Goal: Transaction & Acquisition: Purchase product/service

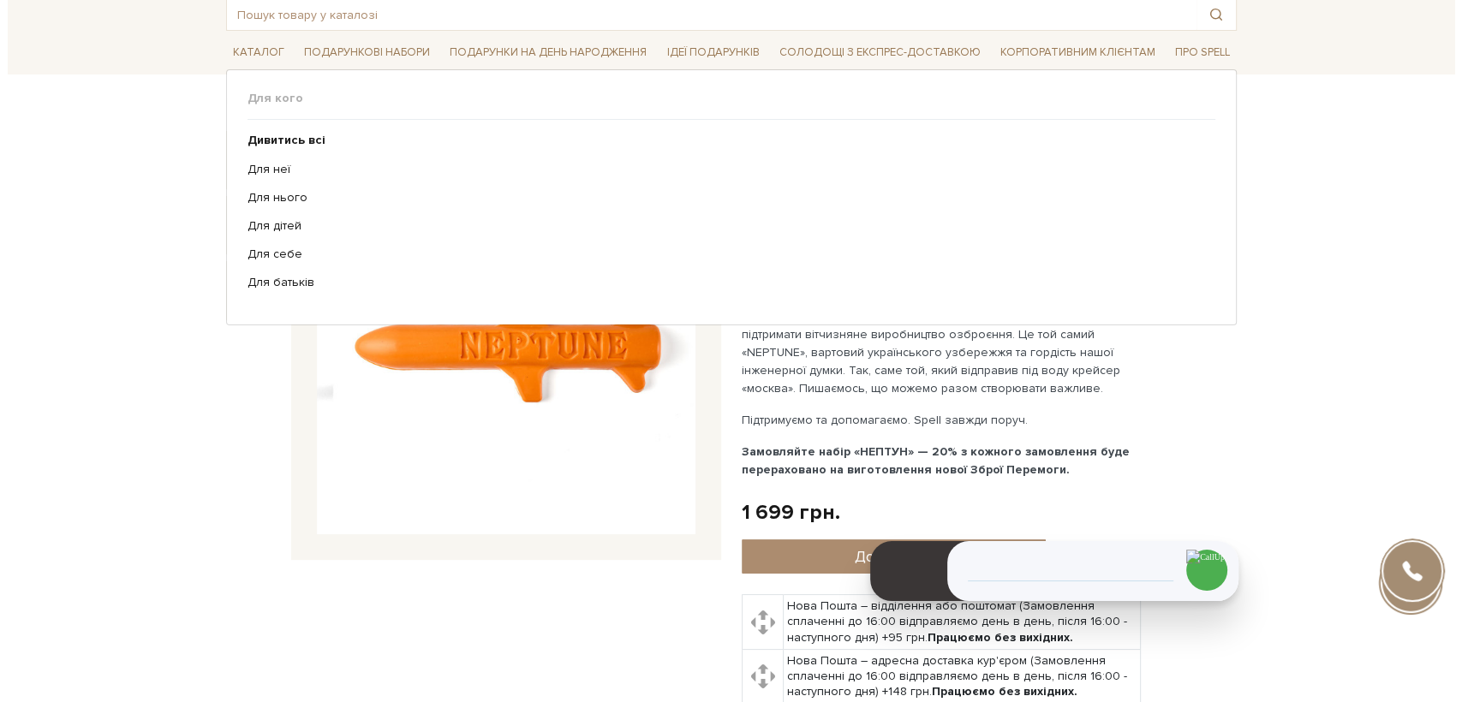
scroll to position [95, 0]
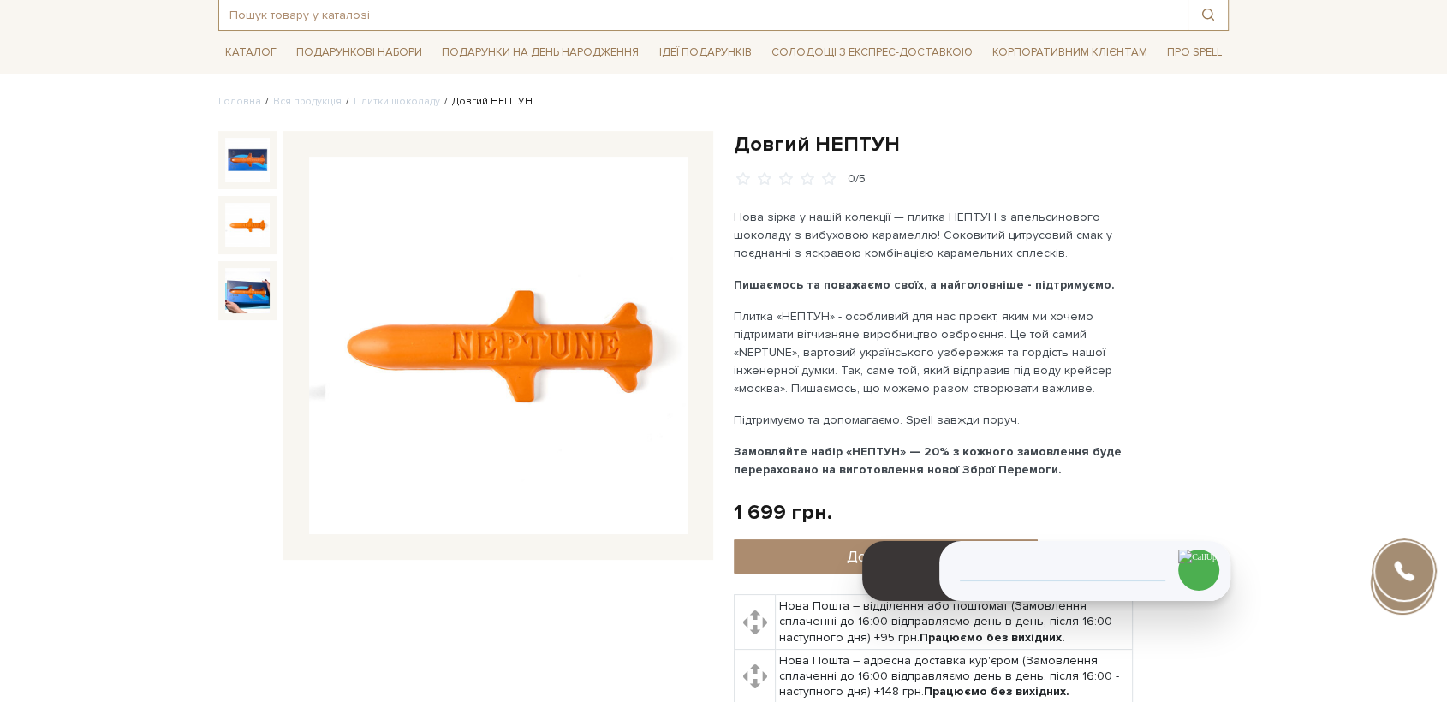
click at [470, 16] on input "text" at bounding box center [703, 14] width 969 height 31
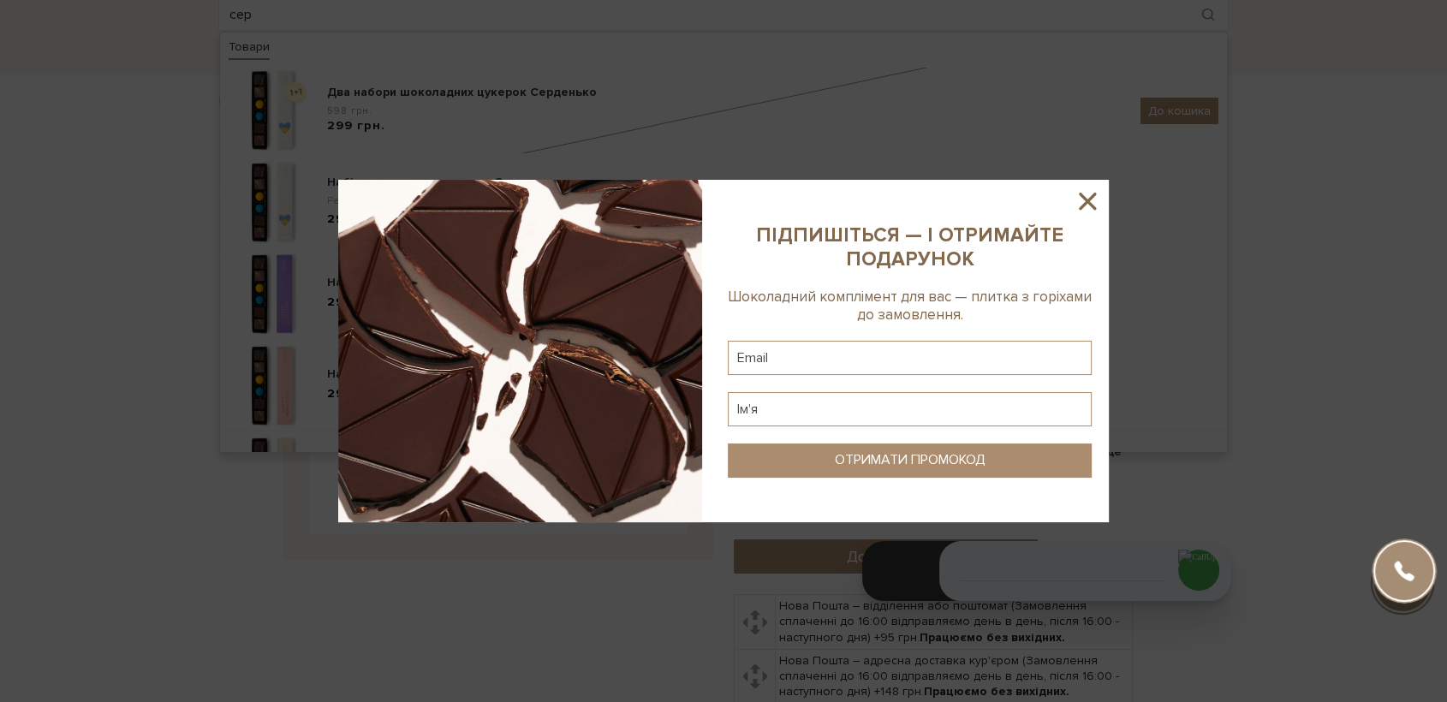
click at [1094, 196] on icon at bounding box center [1087, 201] width 29 height 29
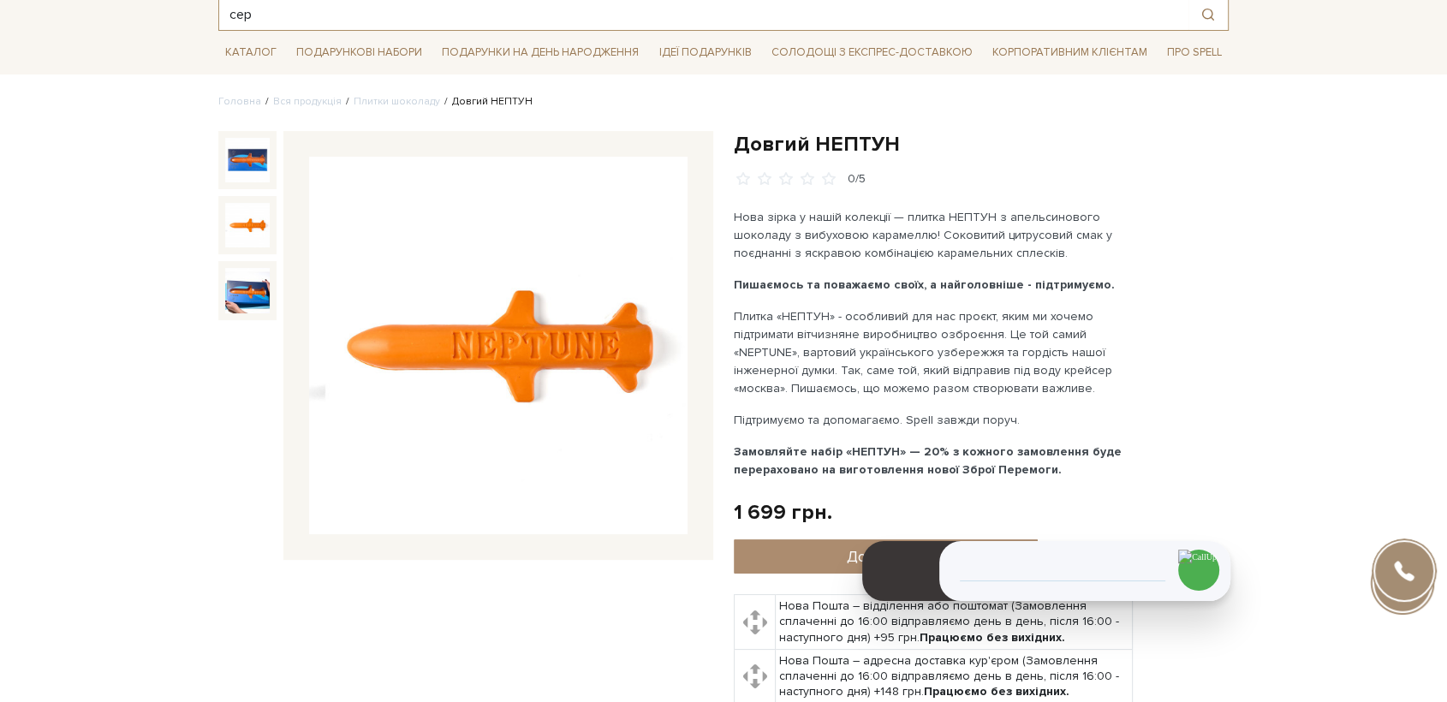
click at [265, 15] on input "сер" at bounding box center [703, 14] width 969 height 31
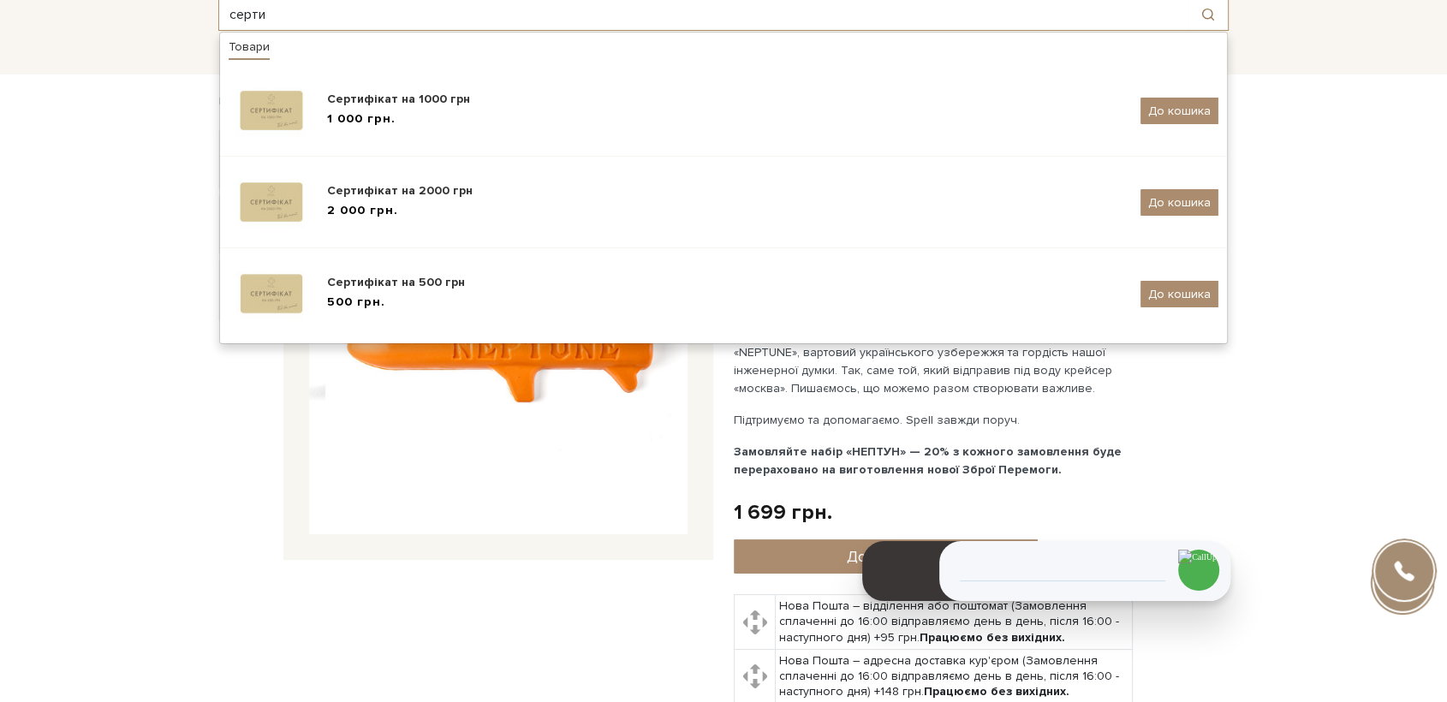
type input "серти"
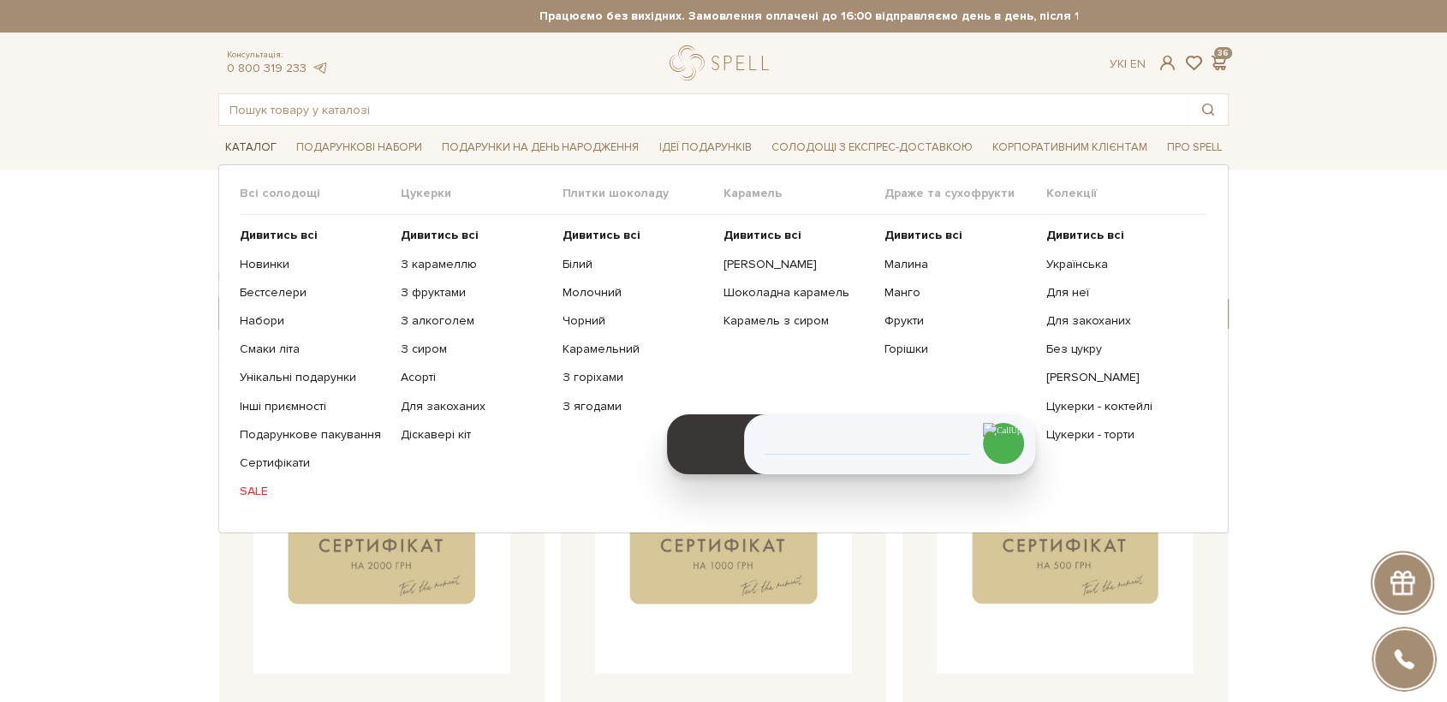
click at [249, 156] on span "Каталог" at bounding box center [250, 147] width 65 height 27
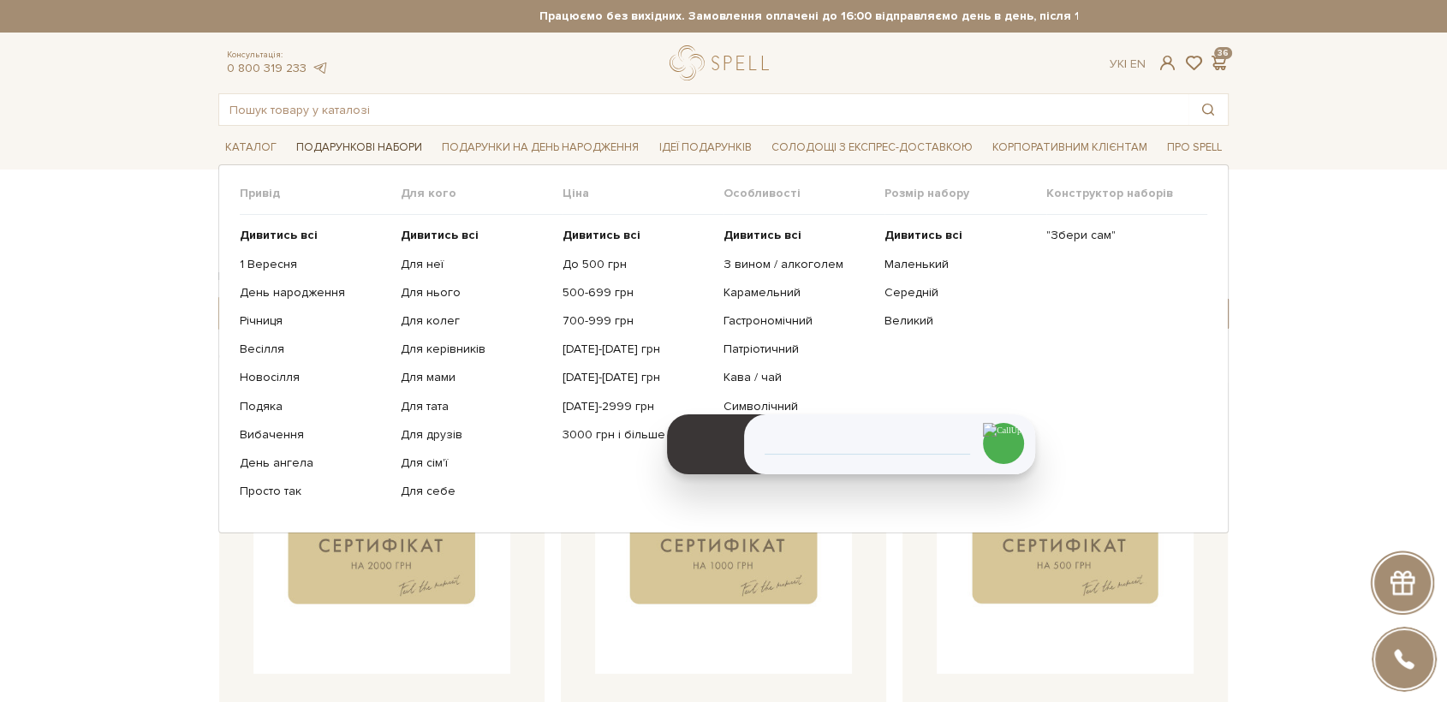
click at [338, 143] on span "Подарункові набори" at bounding box center [359, 147] width 140 height 27
